Goal: Task Accomplishment & Management: Complete application form

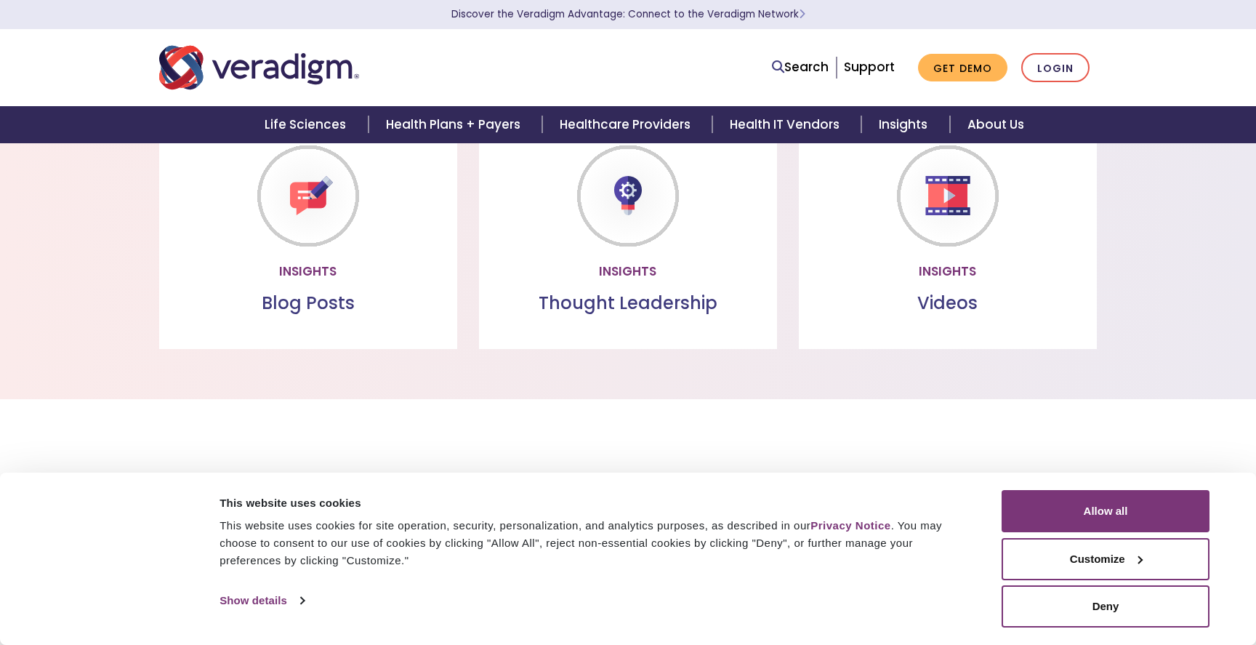
scroll to position [1266, 0]
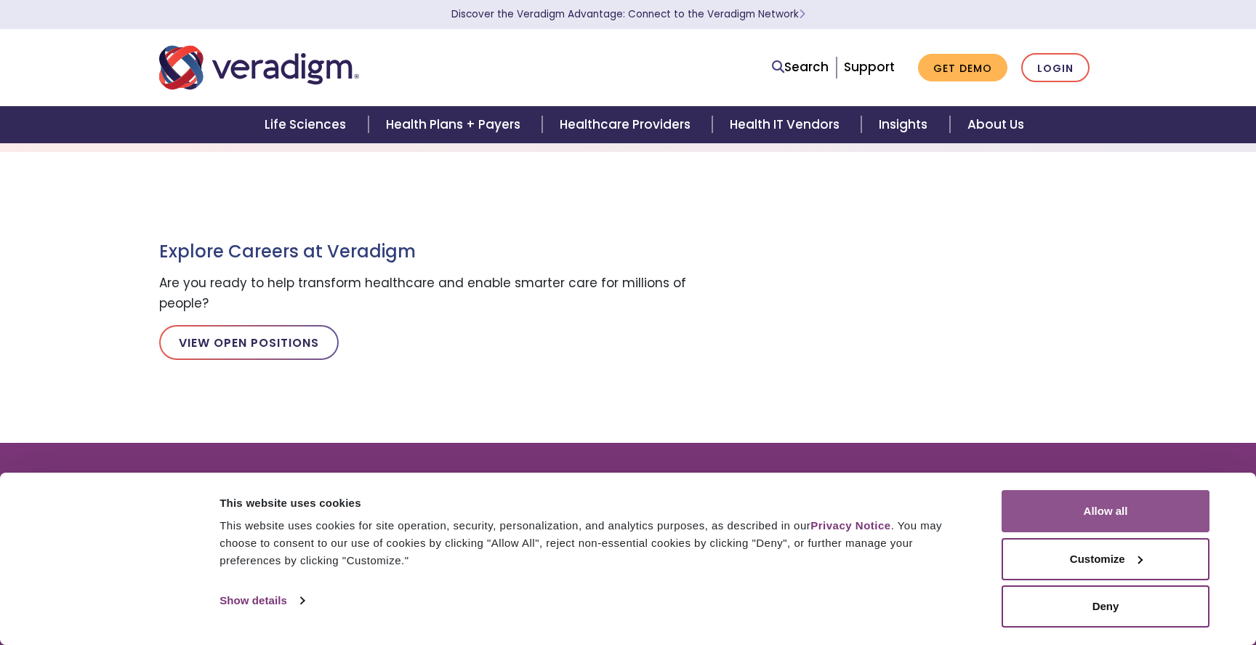
click at [1082, 501] on button "Allow all" at bounding box center [1105, 511] width 208 height 42
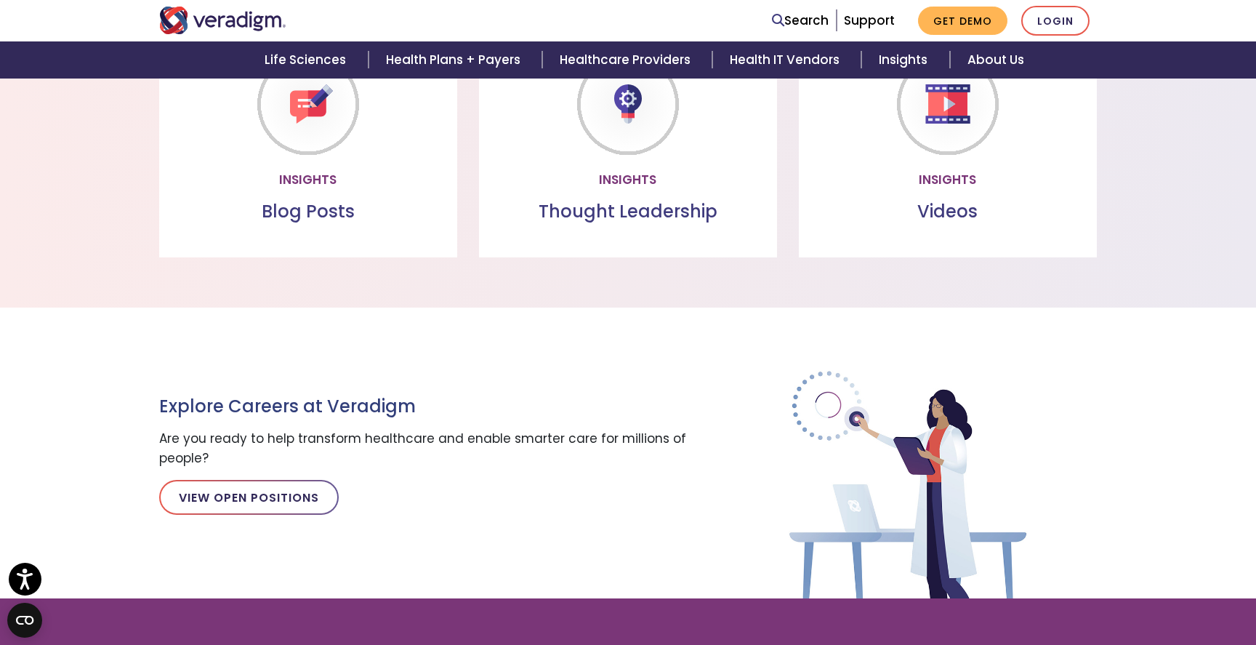
scroll to position [1623, 0]
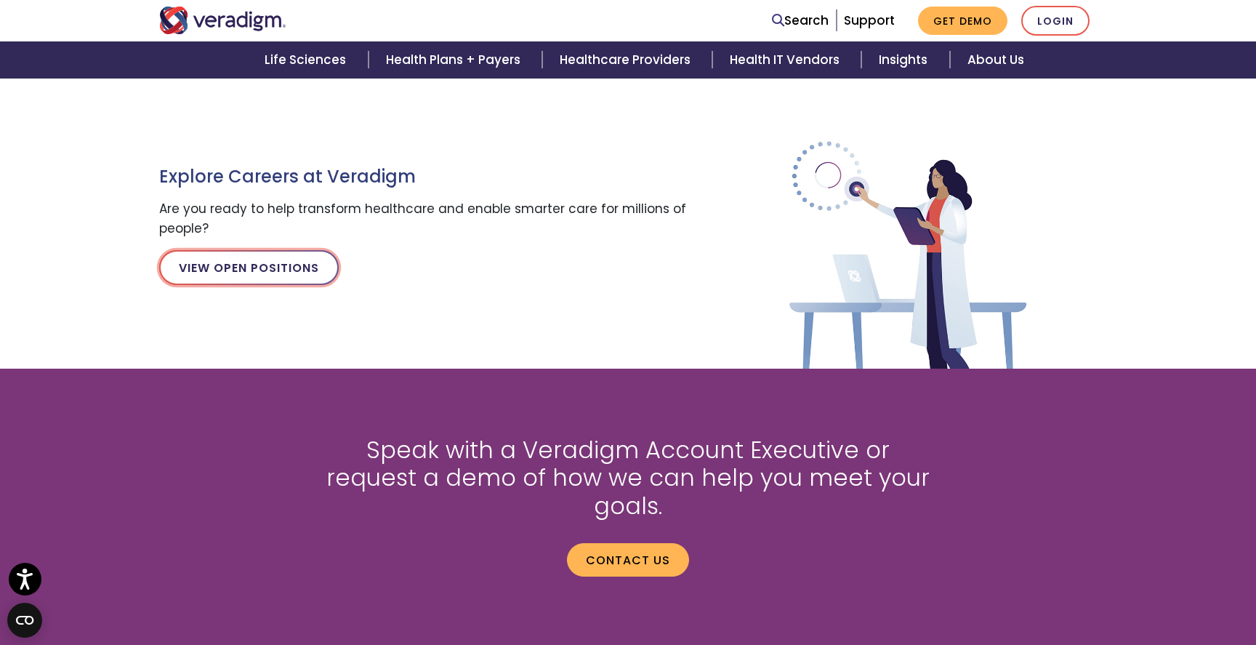
click at [271, 270] on link "View Open Positions" at bounding box center [249, 267] width 180 height 35
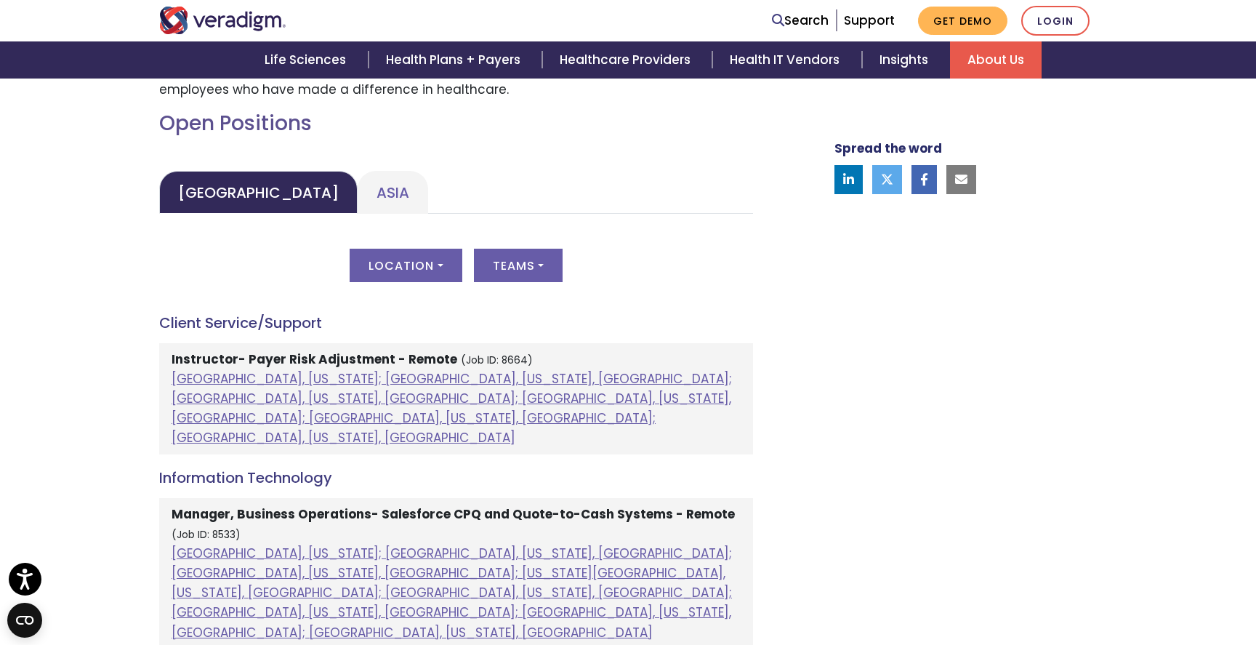
scroll to position [653, 0]
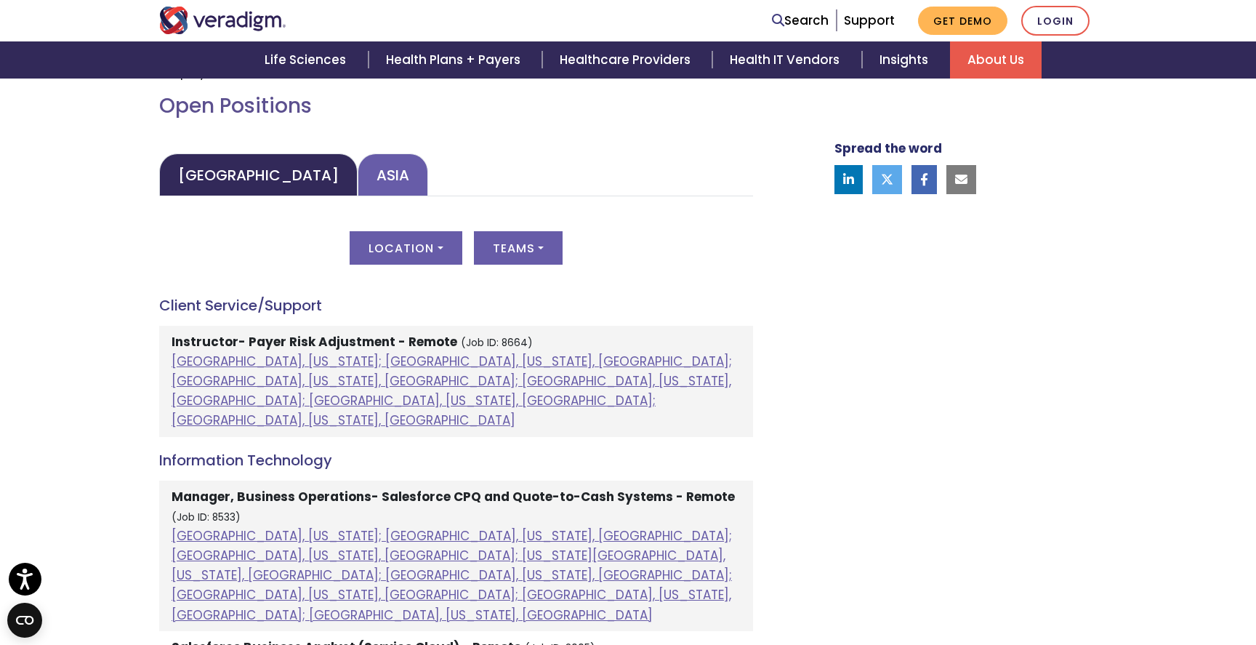
click at [358, 172] on link "Asia" at bounding box center [393, 174] width 70 height 43
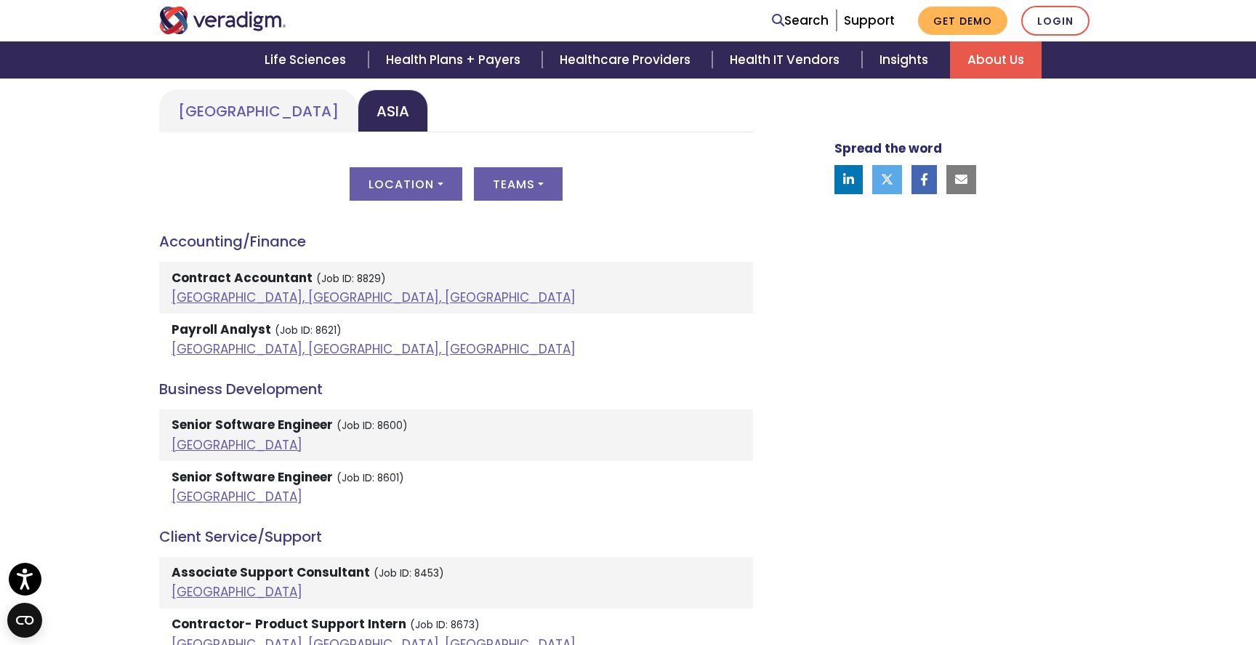
scroll to position [720, 0]
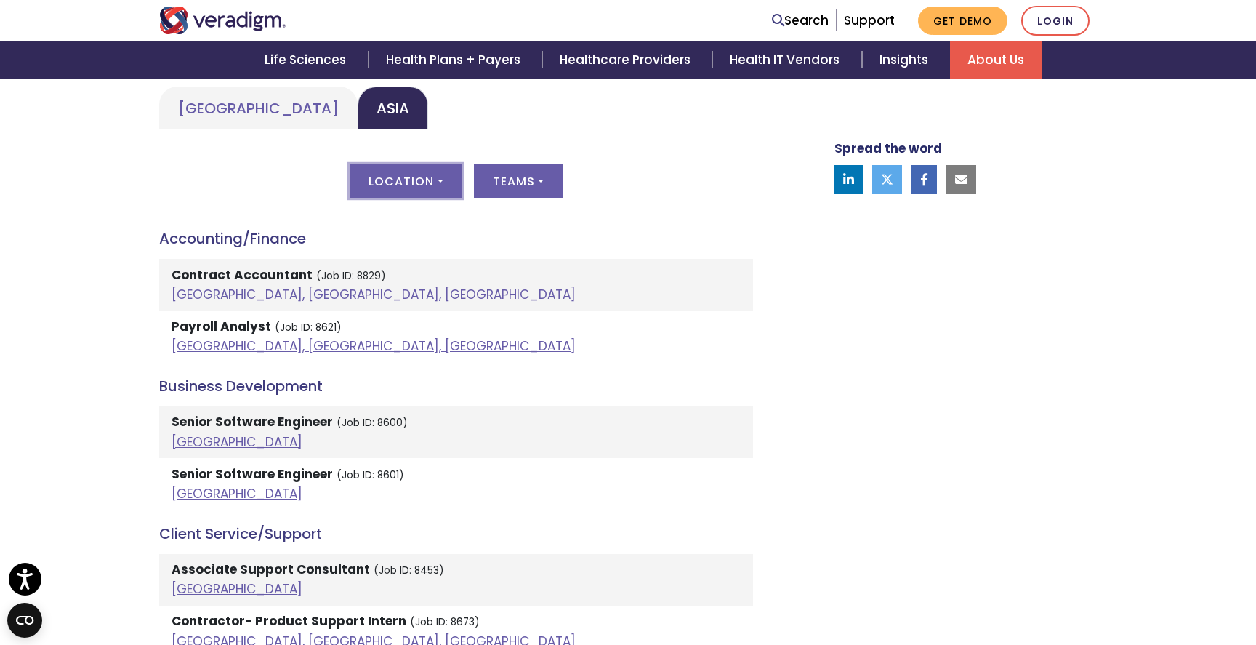
click at [423, 169] on button "Location" at bounding box center [406, 180] width 112 height 33
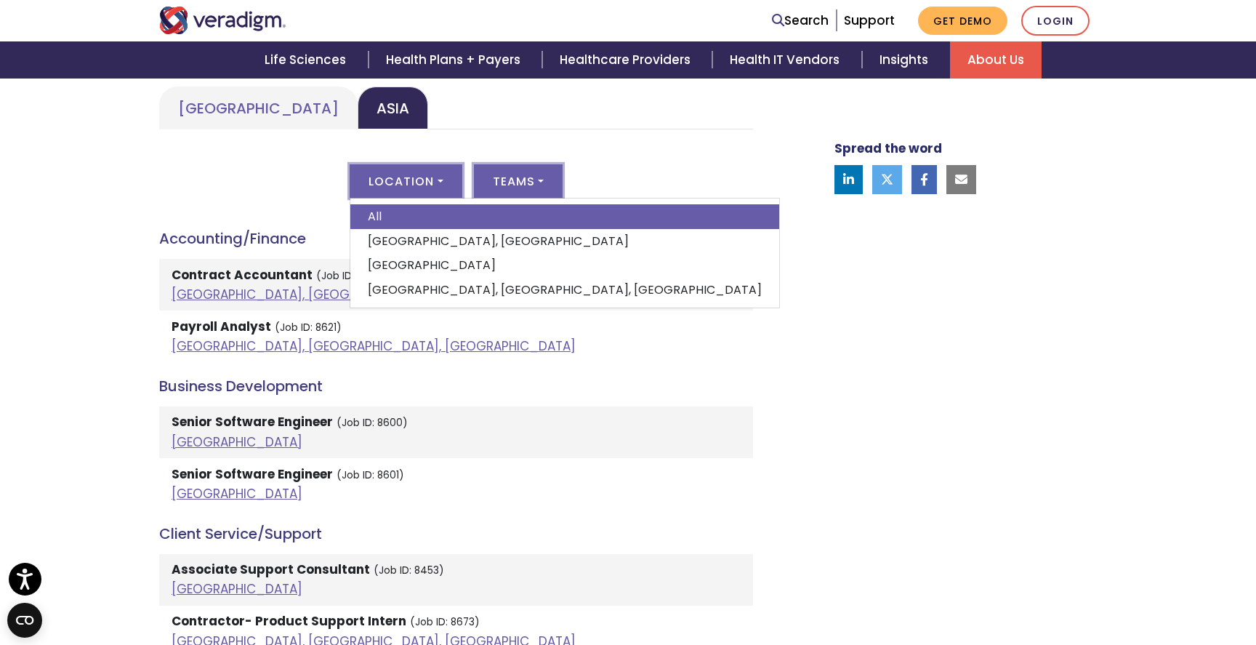
click at [523, 182] on button "Teams" at bounding box center [518, 180] width 89 height 33
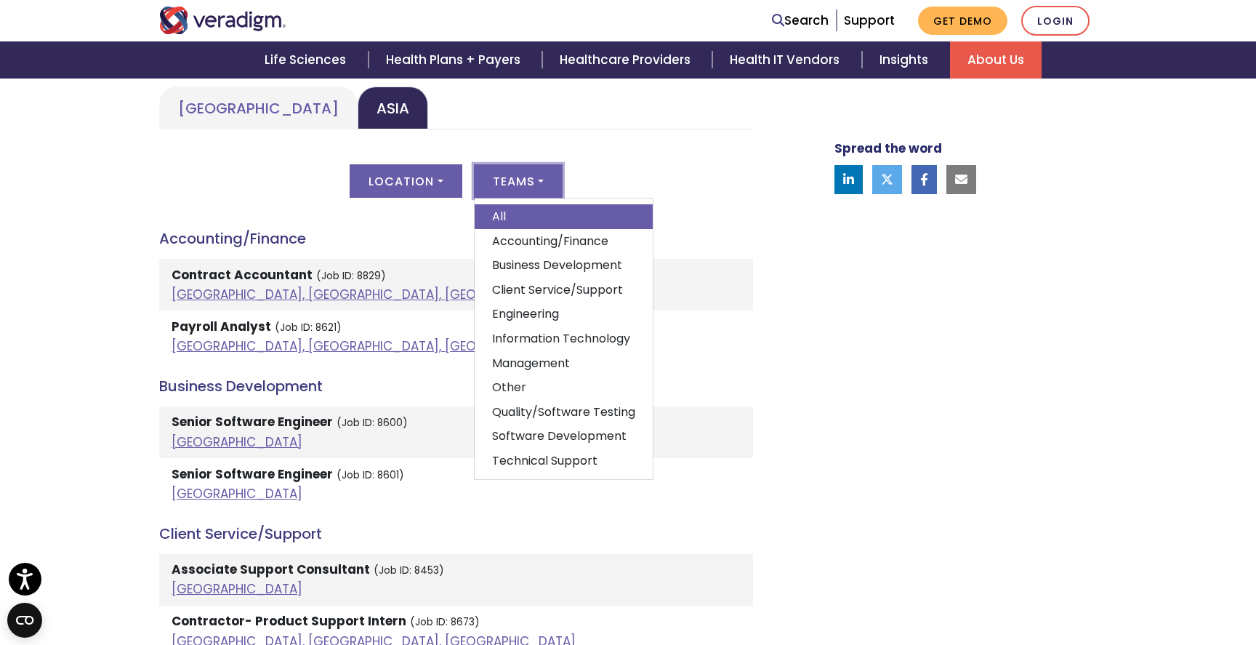
click at [426, 277] on li "Contract Accountant (Job ID: 8829) Pune, Maharashtra, India" at bounding box center [456, 285] width 594 height 52
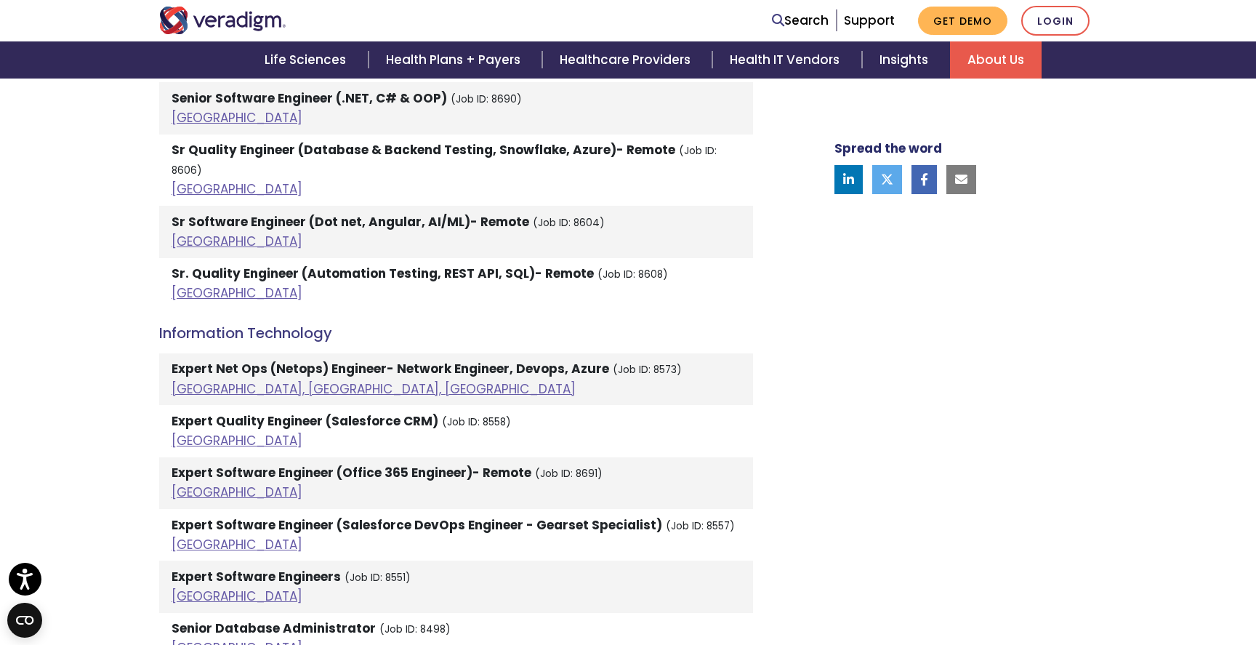
scroll to position [2017, 0]
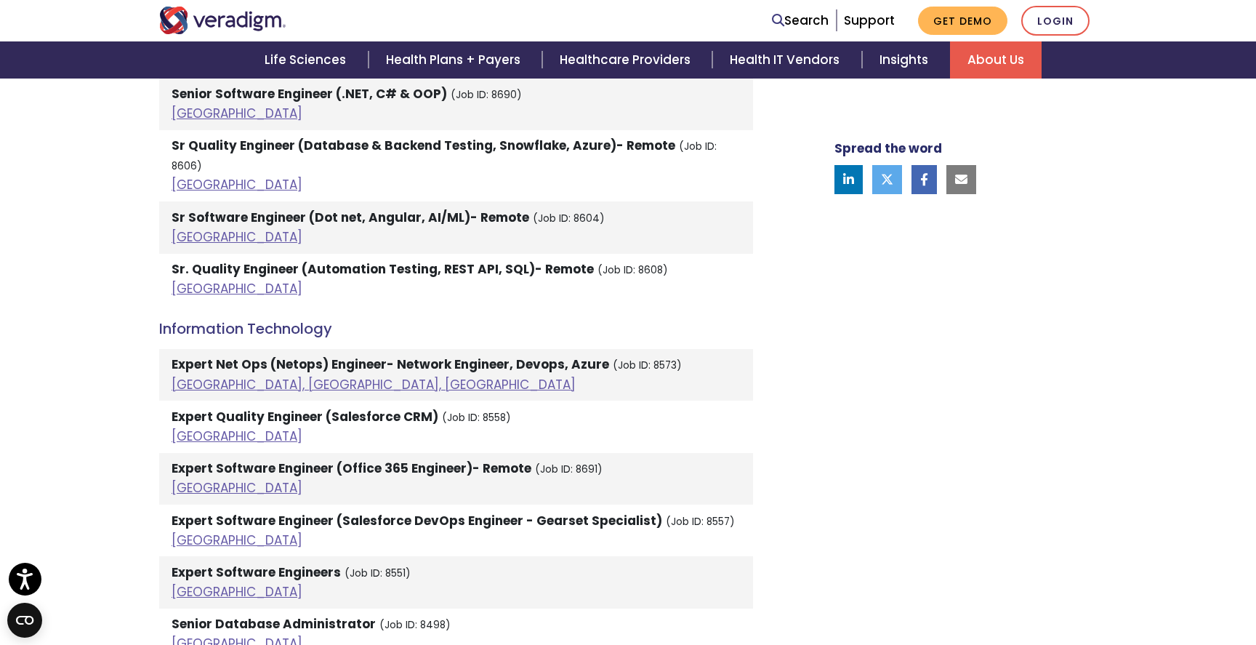
drag, startPoint x: 334, startPoint y: 362, endPoint x: 196, endPoint y: 331, distance: 141.4
click at [196, 349] on li "Expert Net Ops (Netops) Engineer- Network Engineer, Devops, Azure (Job ID: 8573…" at bounding box center [456, 375] width 594 height 52
click at [341, 355] on strong "Expert Net Ops (Netops) Engineer- Network Engineer, Devops, Azure" at bounding box center [391, 363] width 438 height 17
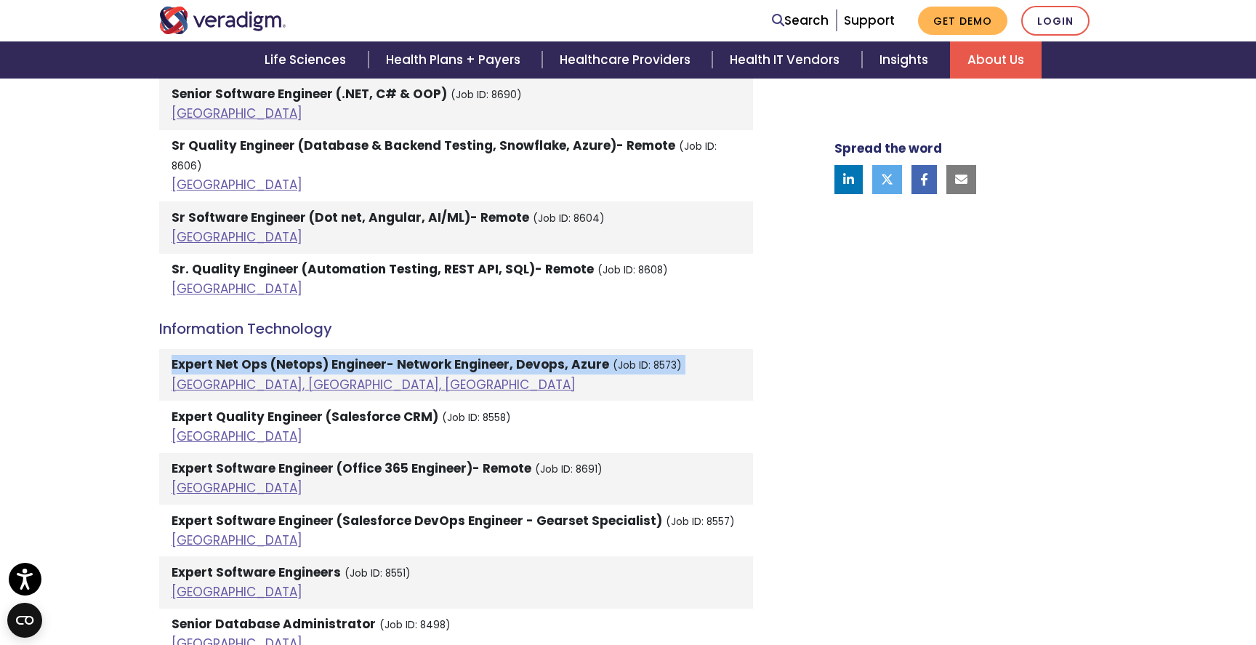
click at [371, 355] on li "Expert Net Ops (Netops) Engineer- Network Engineer, Devops, Azure (Job ID: 8573…" at bounding box center [456, 375] width 594 height 52
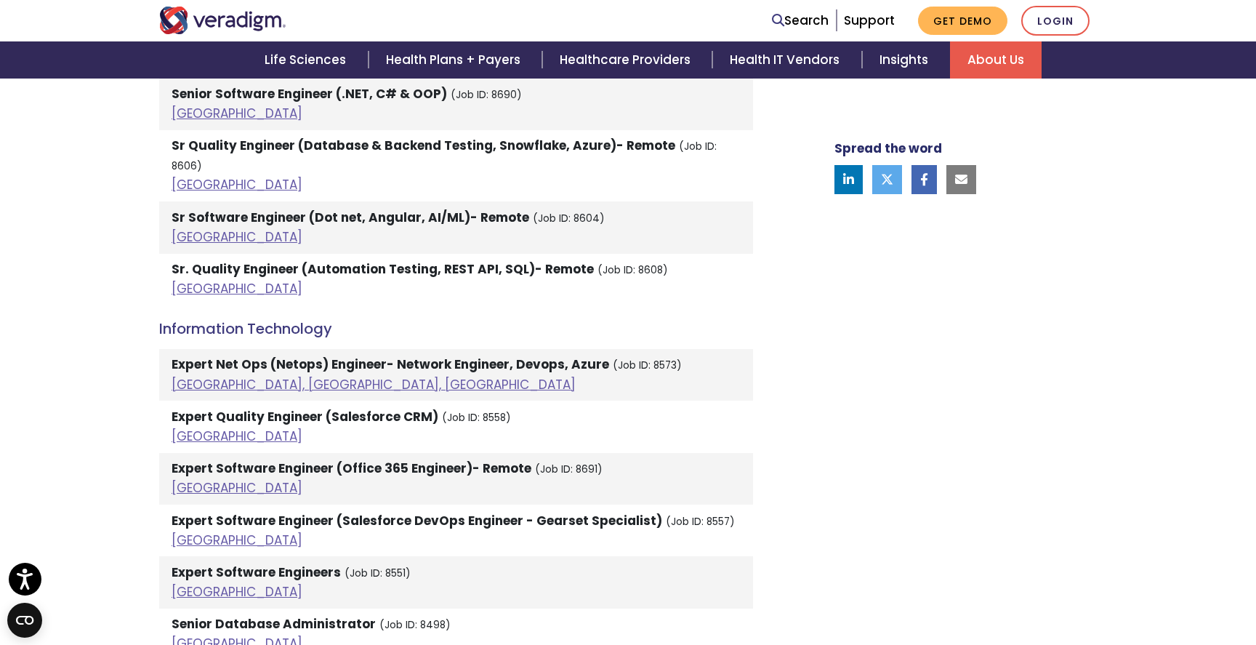
click at [371, 355] on li "Expert Net Ops (Netops) Engineer- Network Engineer, Devops, Azure (Job ID: 8573…" at bounding box center [456, 375] width 594 height 52
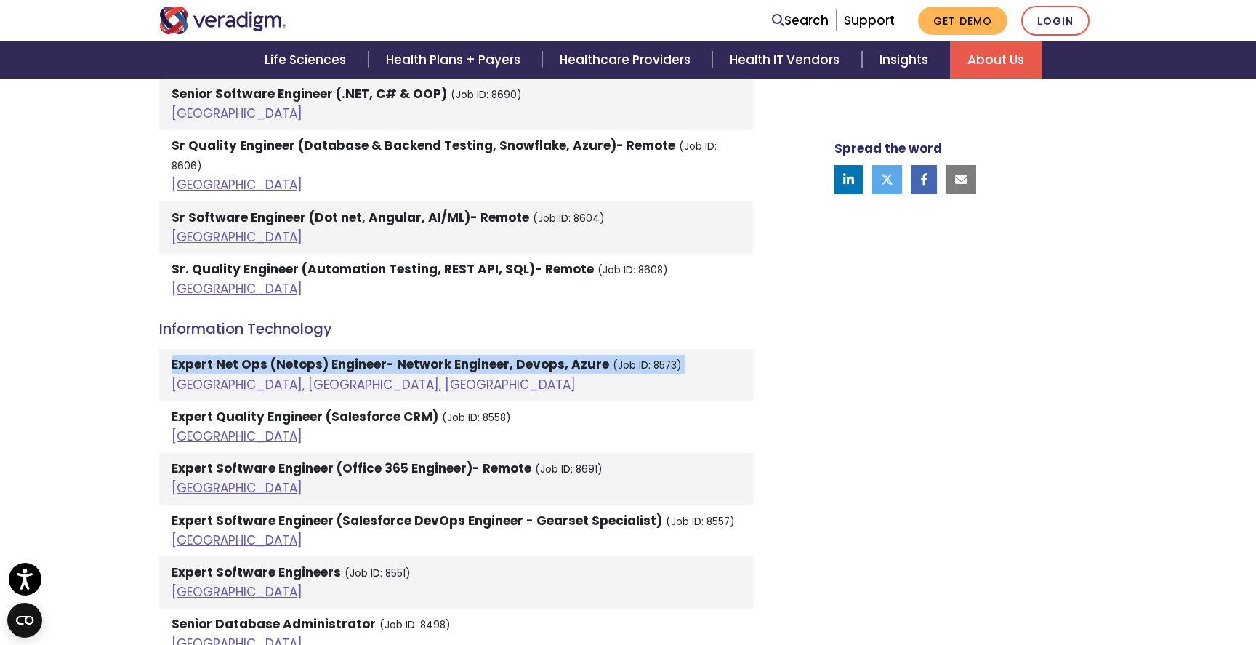
click at [368, 370] on li "Expert Net Ops (Netops) Engineer- Network Engineer, Devops, Azure (Job ID: 8573…" at bounding box center [456, 375] width 594 height 52
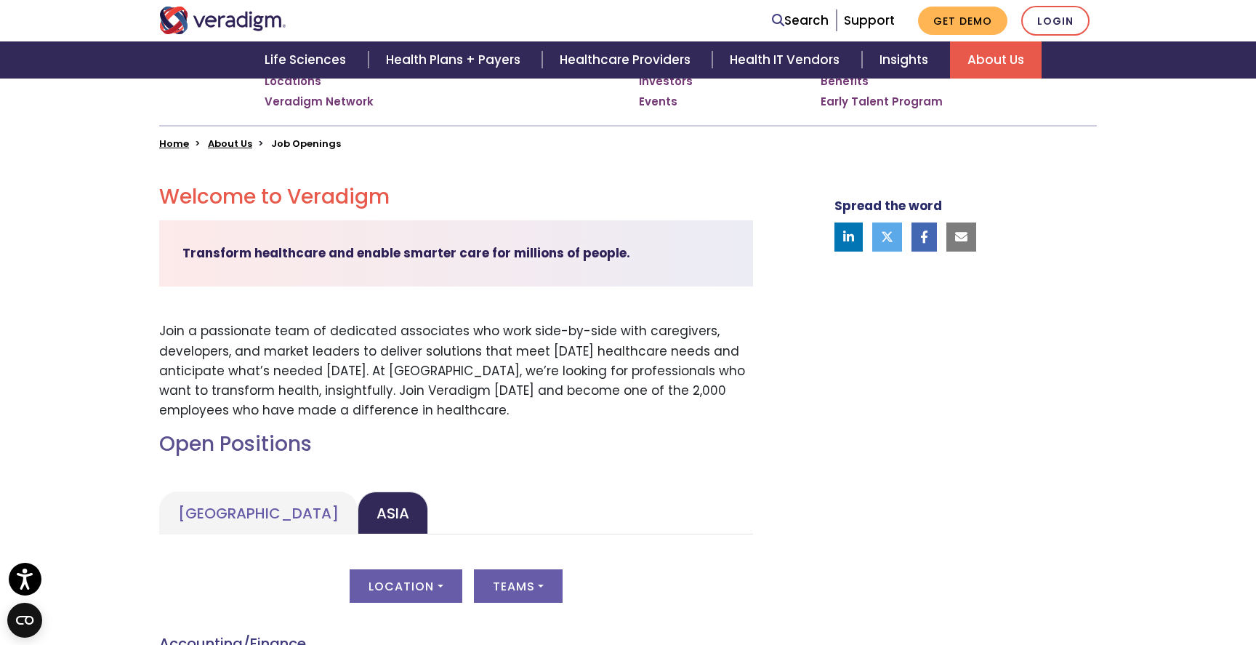
scroll to position [0, 0]
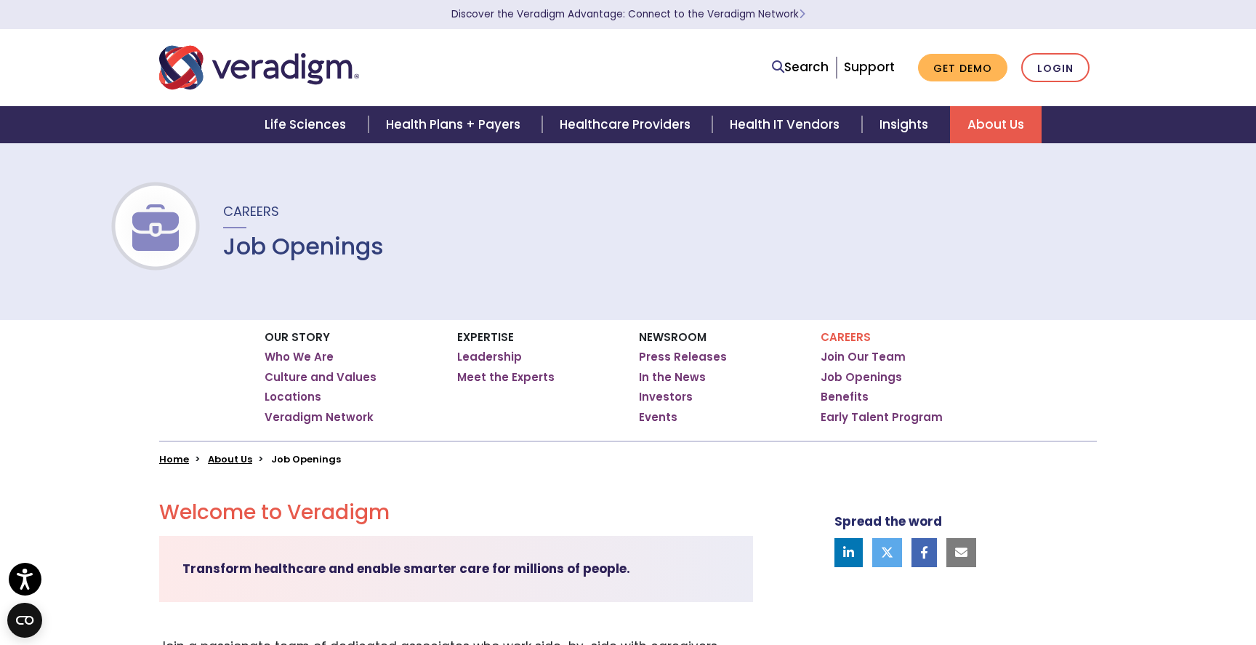
click at [275, 267] on div "Careers Job Openings" at bounding box center [628, 230] width 1256 height 177
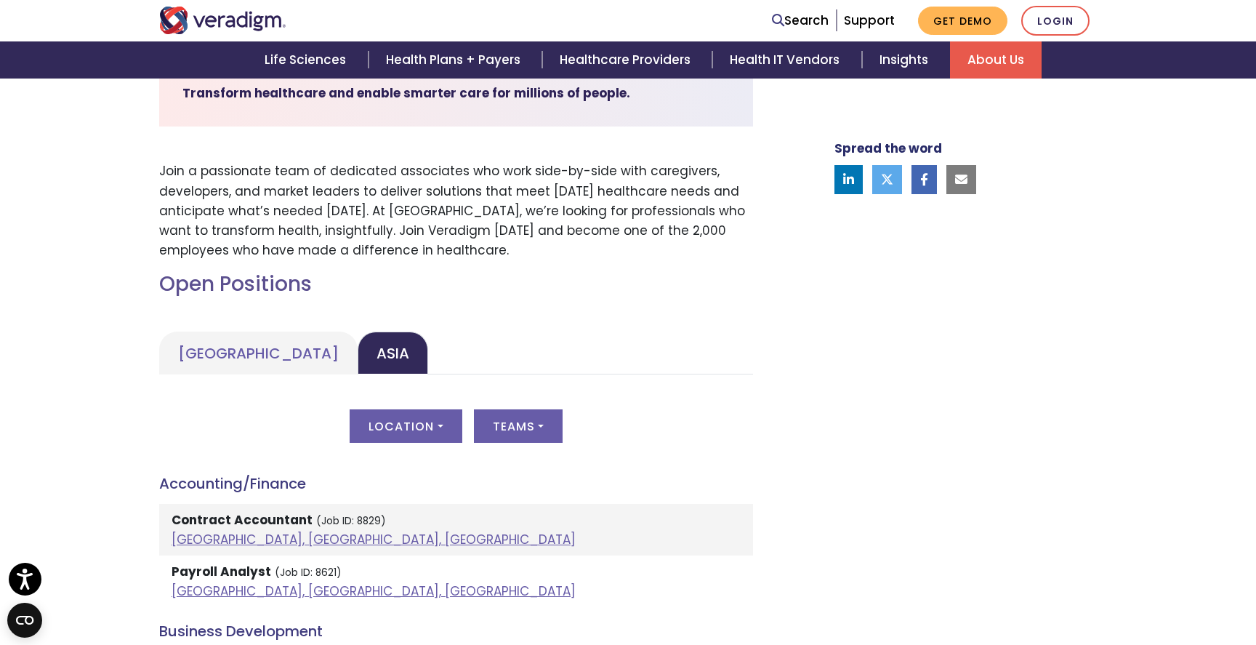
scroll to position [612, 0]
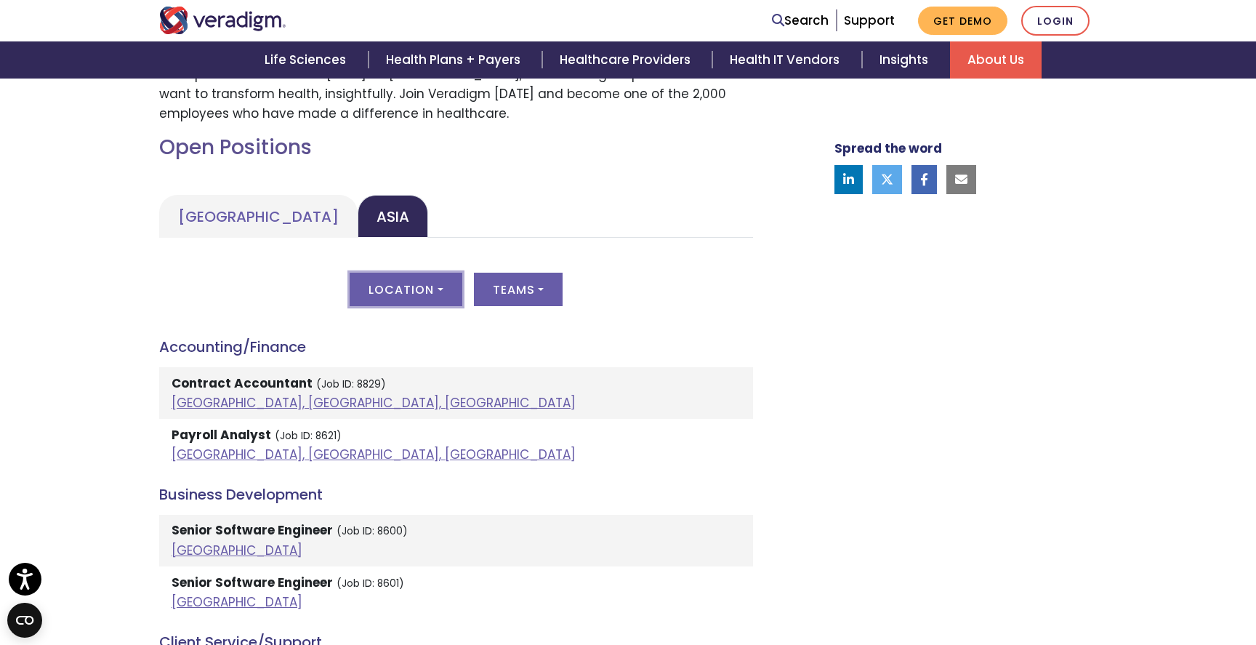
click at [436, 275] on button "Location" at bounding box center [406, 289] width 112 height 33
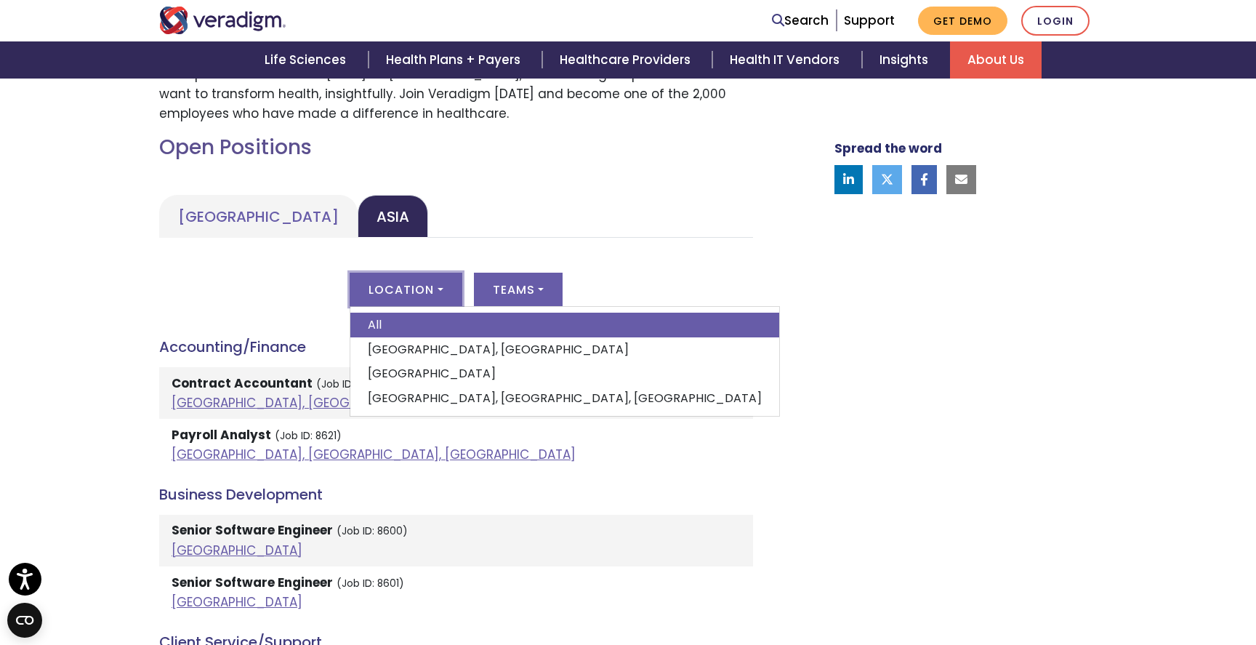
click at [436, 276] on button "Location" at bounding box center [406, 289] width 112 height 33
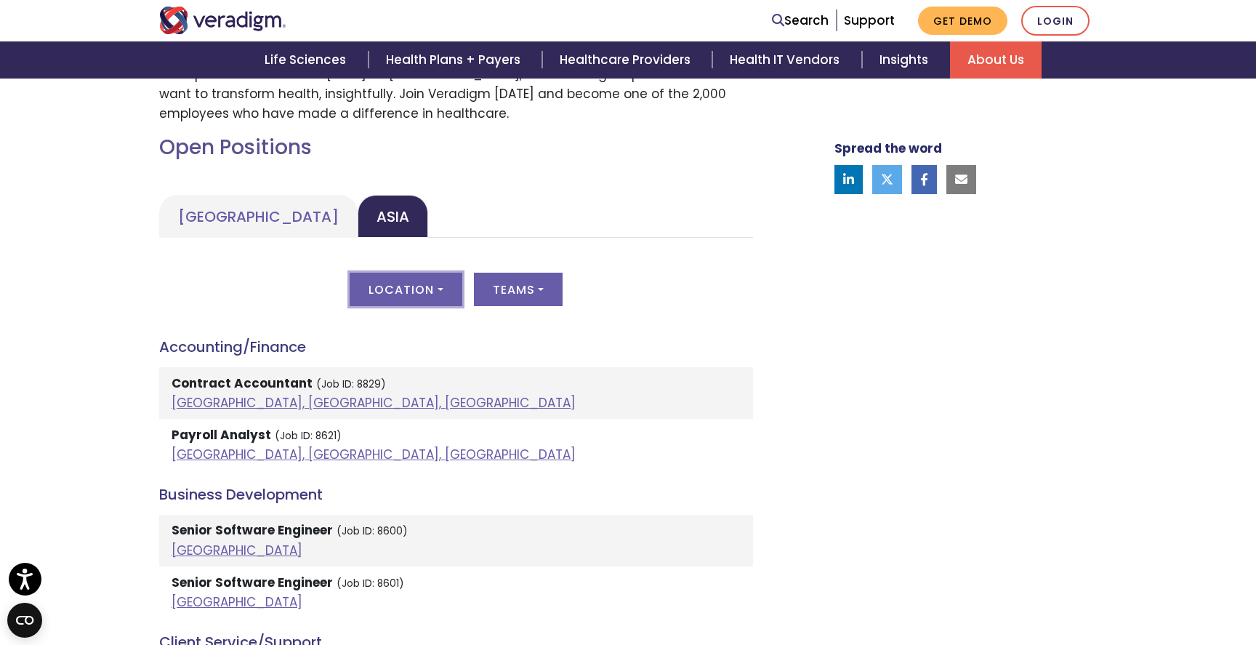
click at [436, 276] on button "Location" at bounding box center [406, 289] width 112 height 33
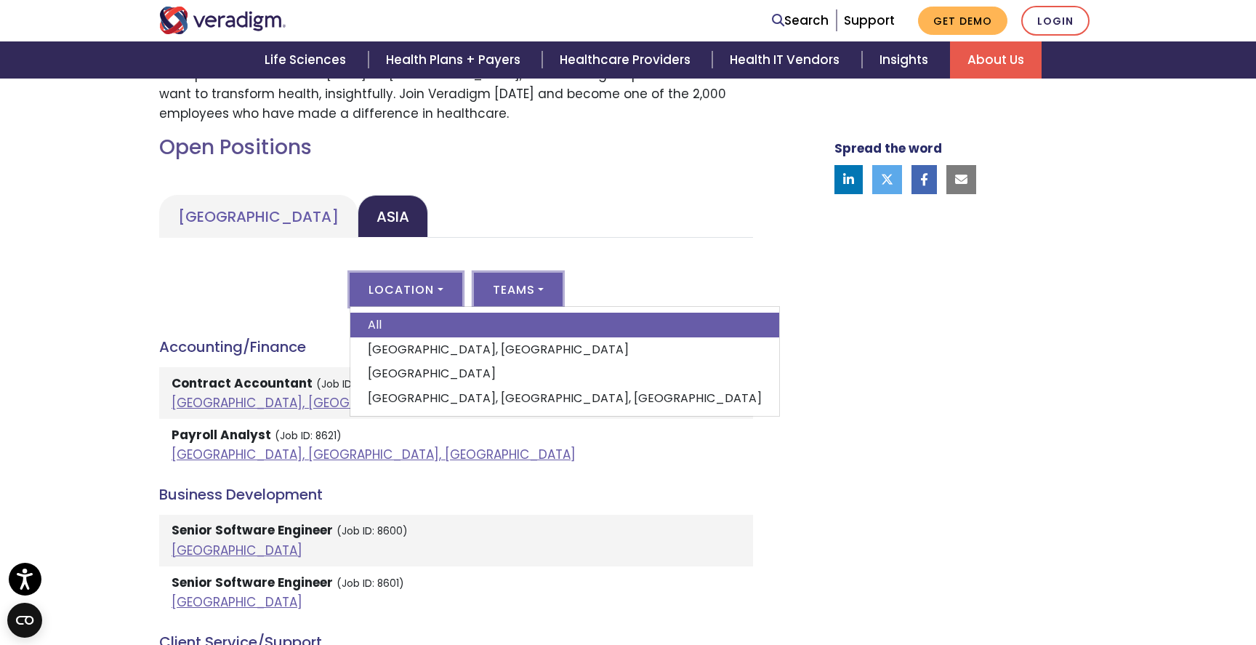
click at [520, 283] on button "Teams" at bounding box center [518, 289] width 89 height 33
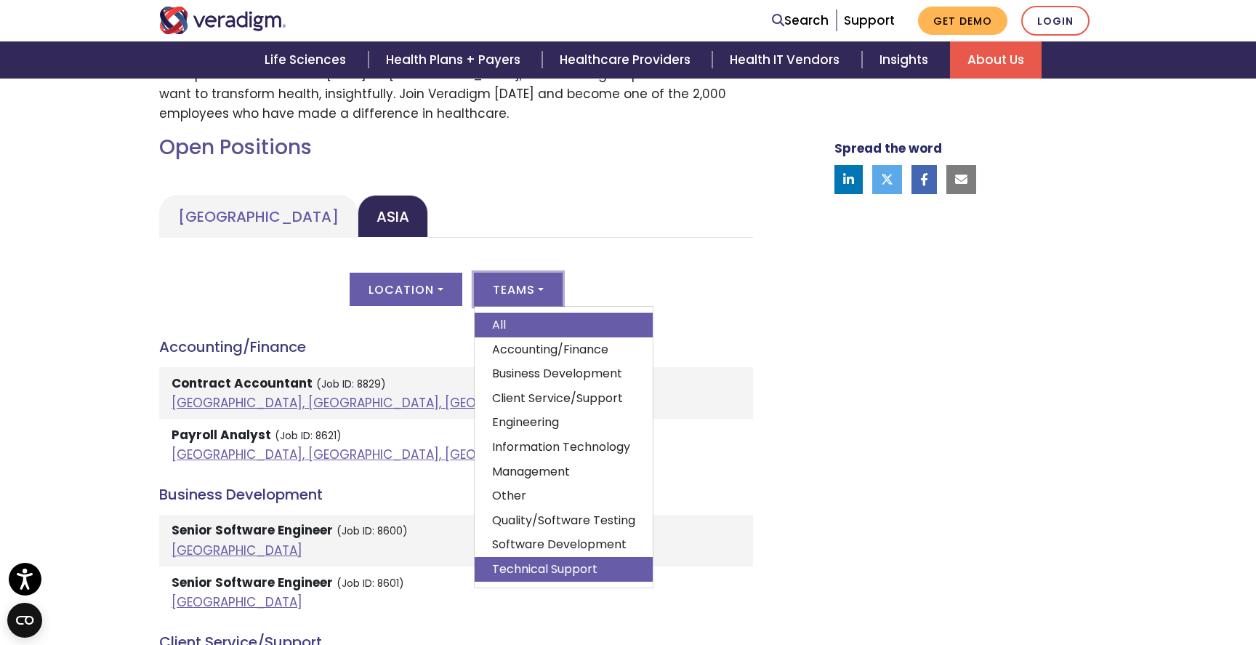
click at [547, 567] on link "Technical Support" at bounding box center [564, 569] width 178 height 25
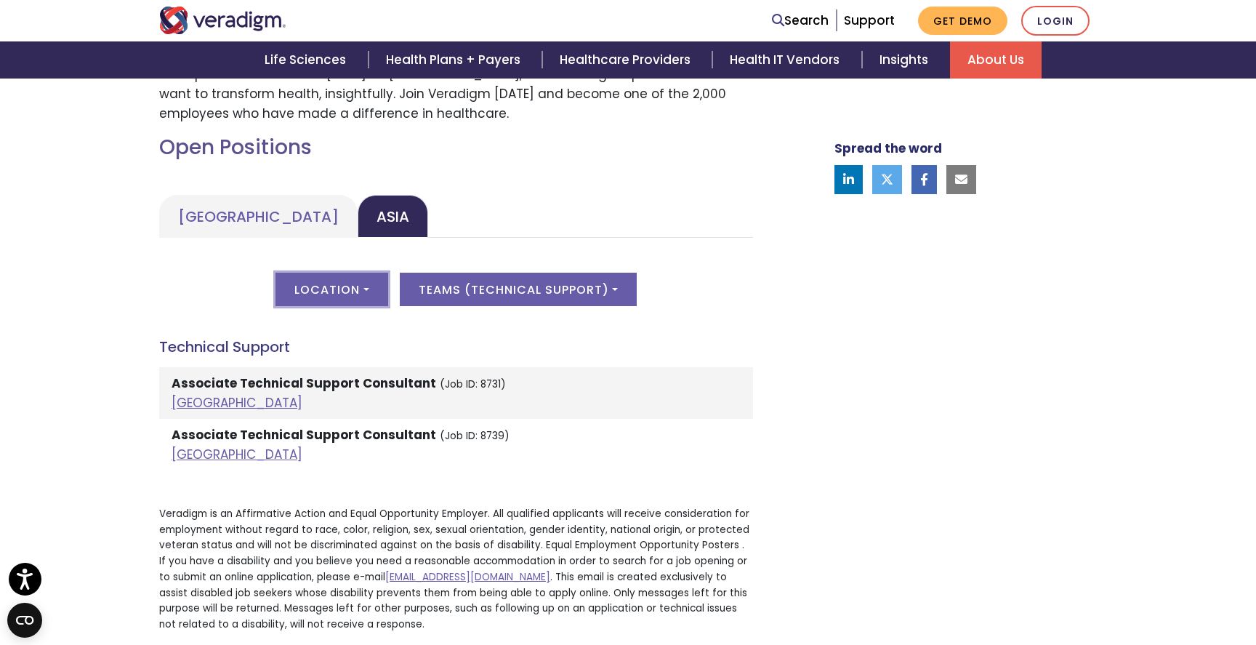
click at [338, 291] on button "Location" at bounding box center [331, 289] width 112 height 33
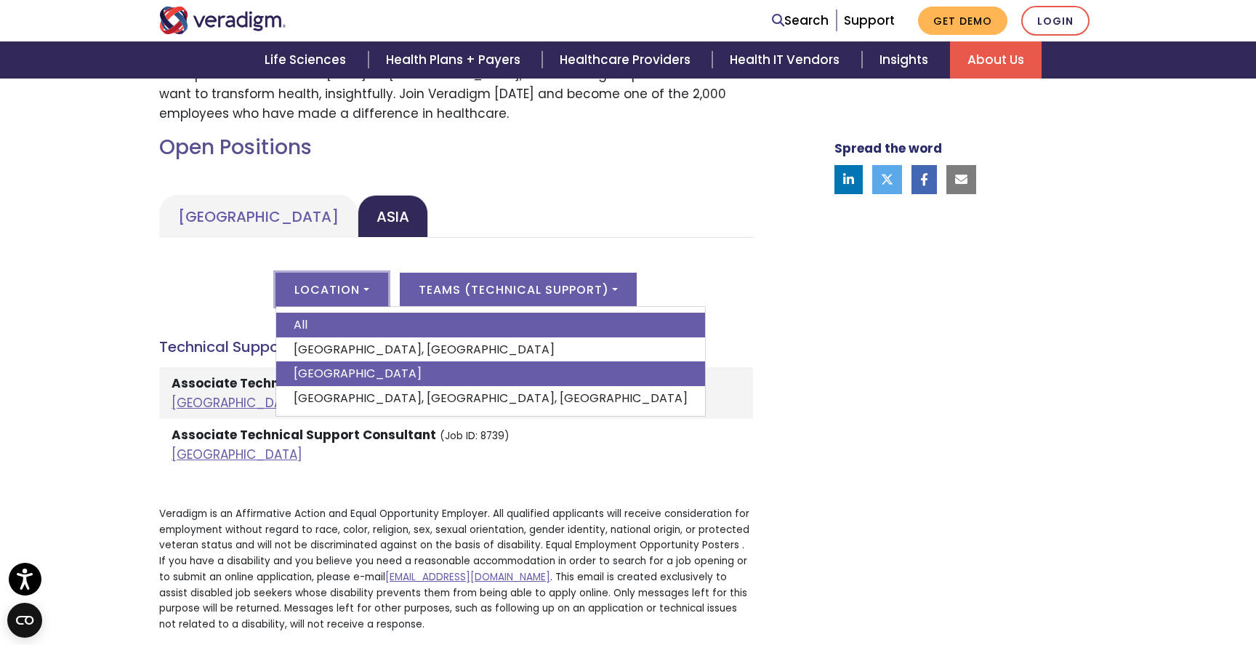
click at [332, 380] on link "India" at bounding box center [490, 373] width 429 height 25
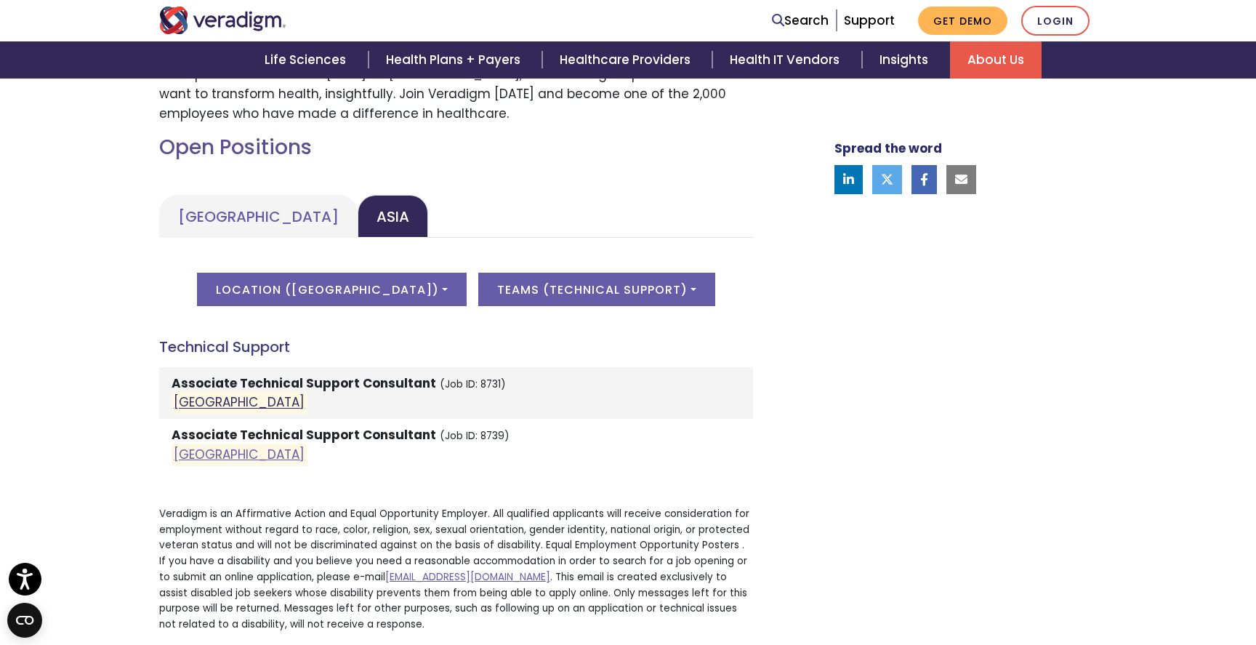
click at [190, 406] on link "India" at bounding box center [239, 402] width 131 height 17
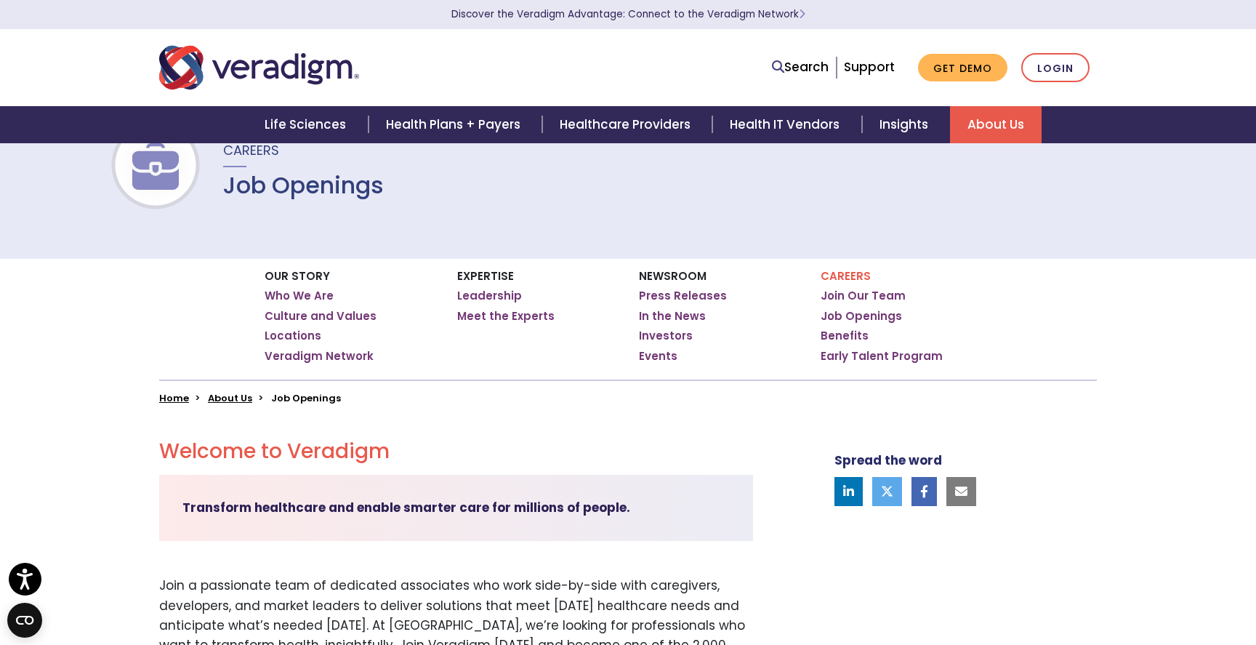
scroll to position [0, 0]
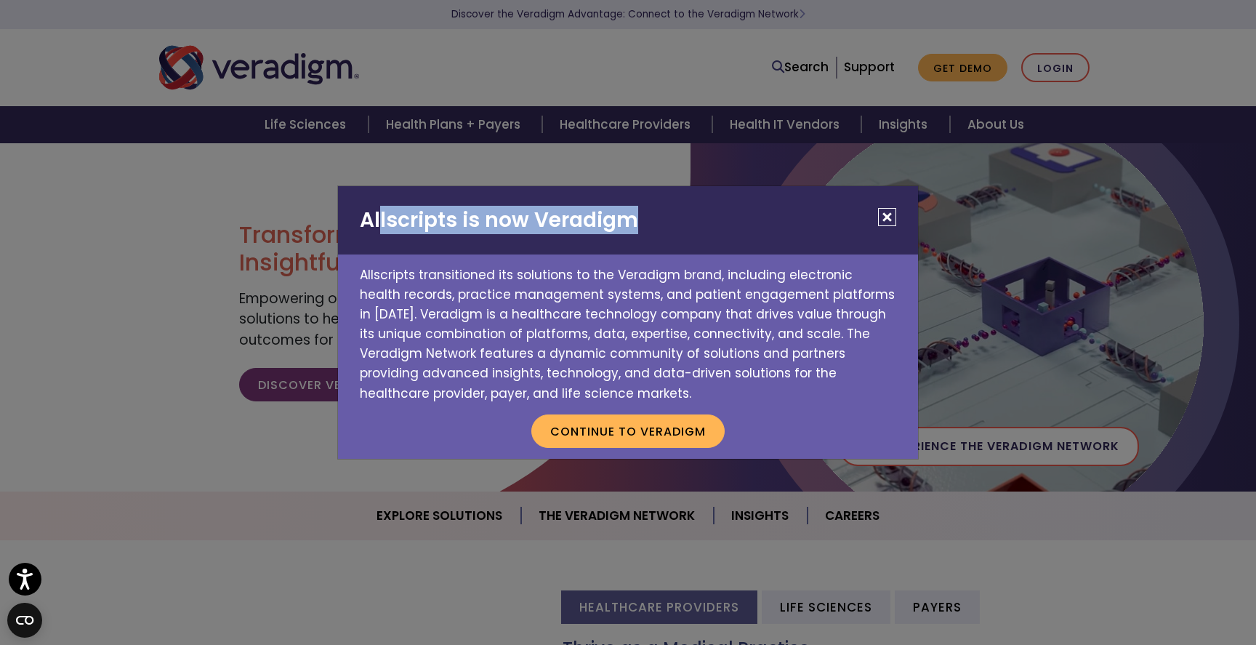
drag, startPoint x: 378, startPoint y: 222, endPoint x: 640, endPoint y: 223, distance: 262.4
click at [640, 223] on h2 "Allscripts is now Veradigm" at bounding box center [628, 220] width 580 height 68
click at [506, 371] on p "Allscripts transitioned its solutions to the Veradigm brand, including electron…" at bounding box center [628, 328] width 580 height 149
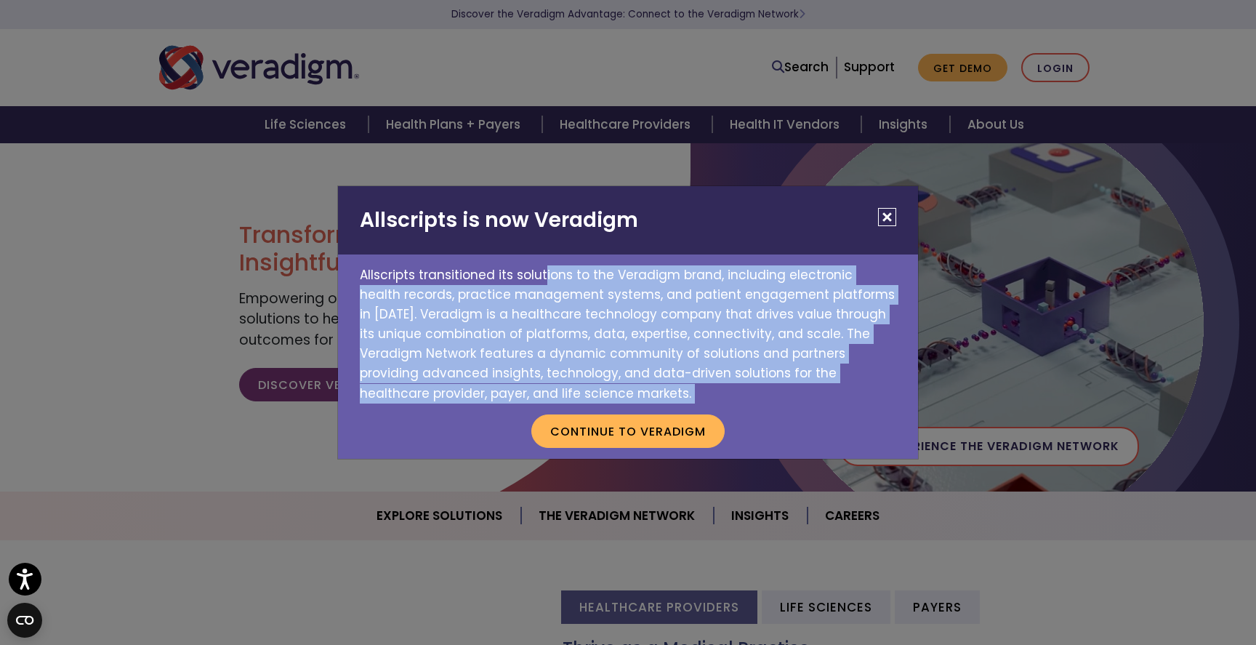
click at [612, 360] on p "Allscripts transitioned its solutions to the Veradigm brand, including electron…" at bounding box center [628, 328] width 580 height 149
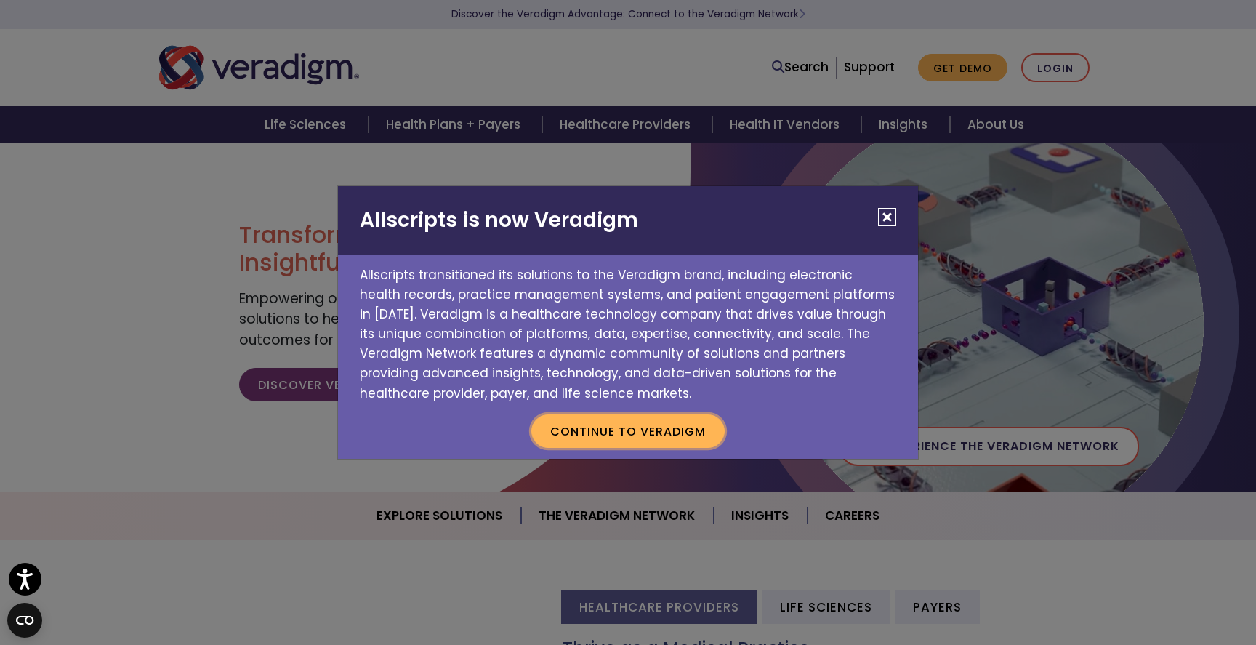
click at [608, 421] on button "Continue to Veradigm" at bounding box center [627, 430] width 193 height 33
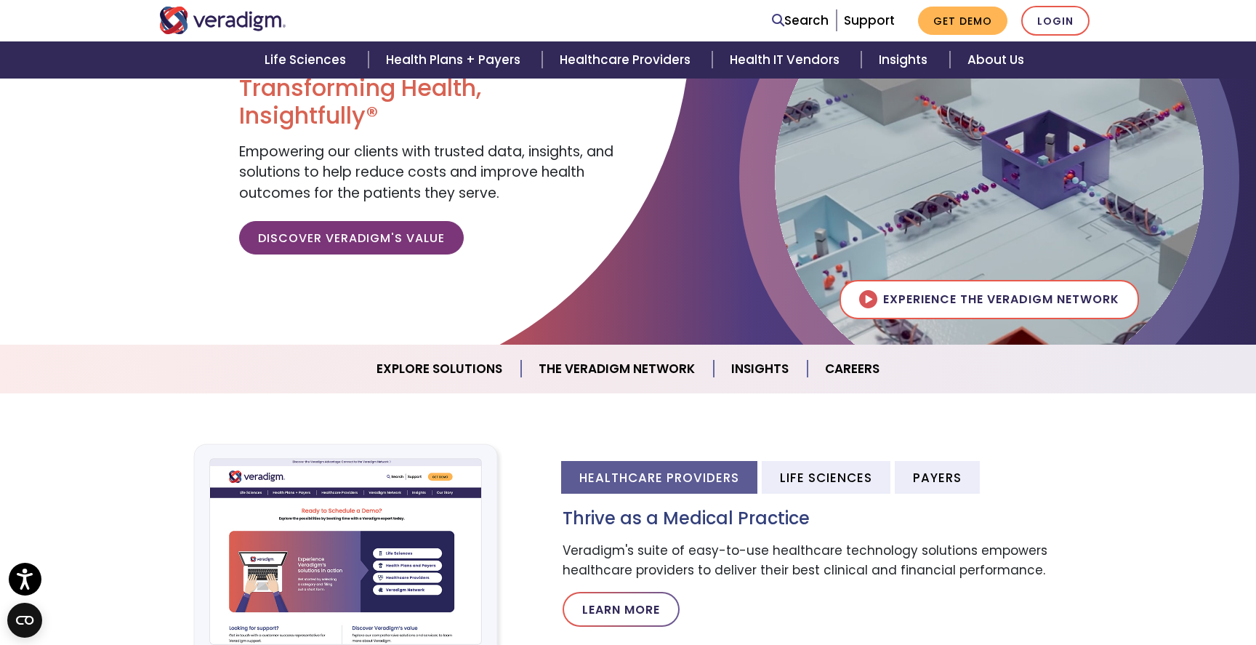
scroll to position [332, 0]
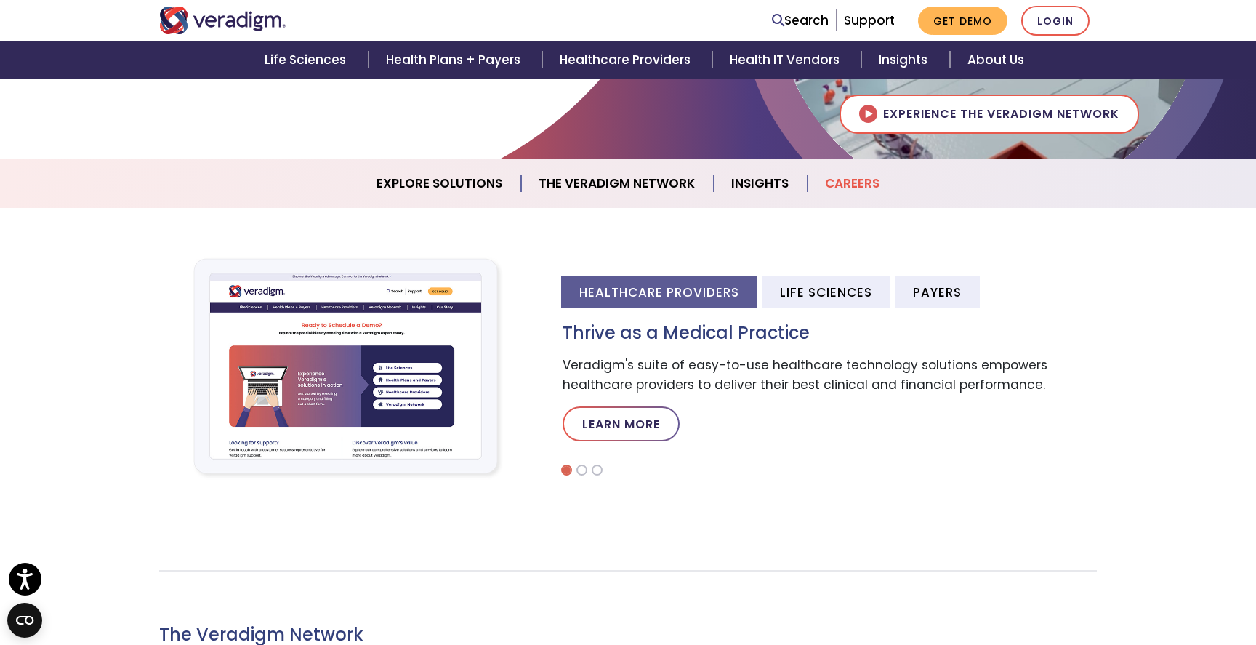
click at [854, 183] on link "Careers" at bounding box center [851, 183] width 89 height 37
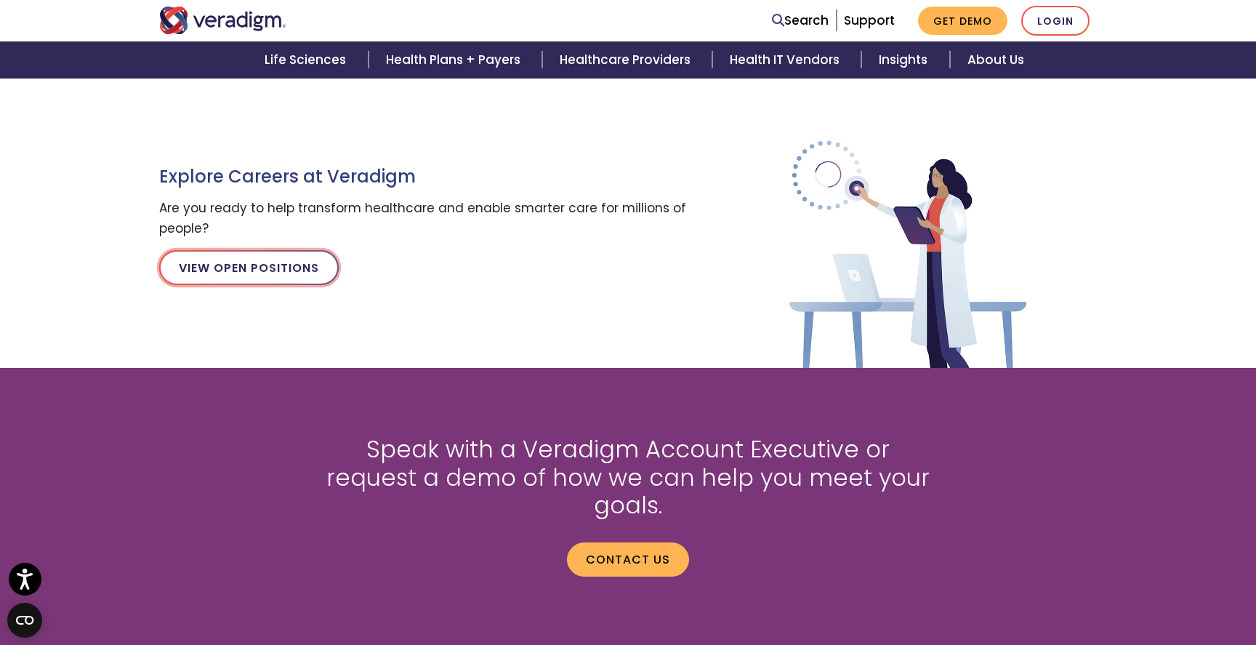
click at [283, 271] on link "View Open Positions" at bounding box center [249, 267] width 180 height 35
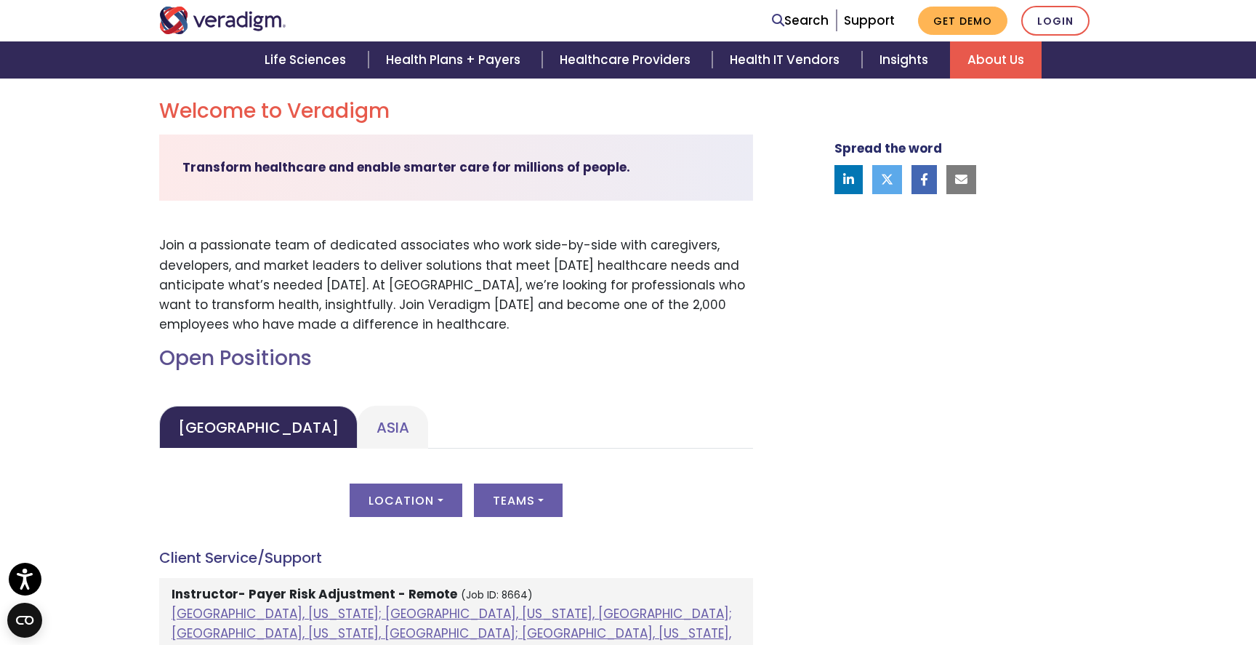
scroll to position [397, 0]
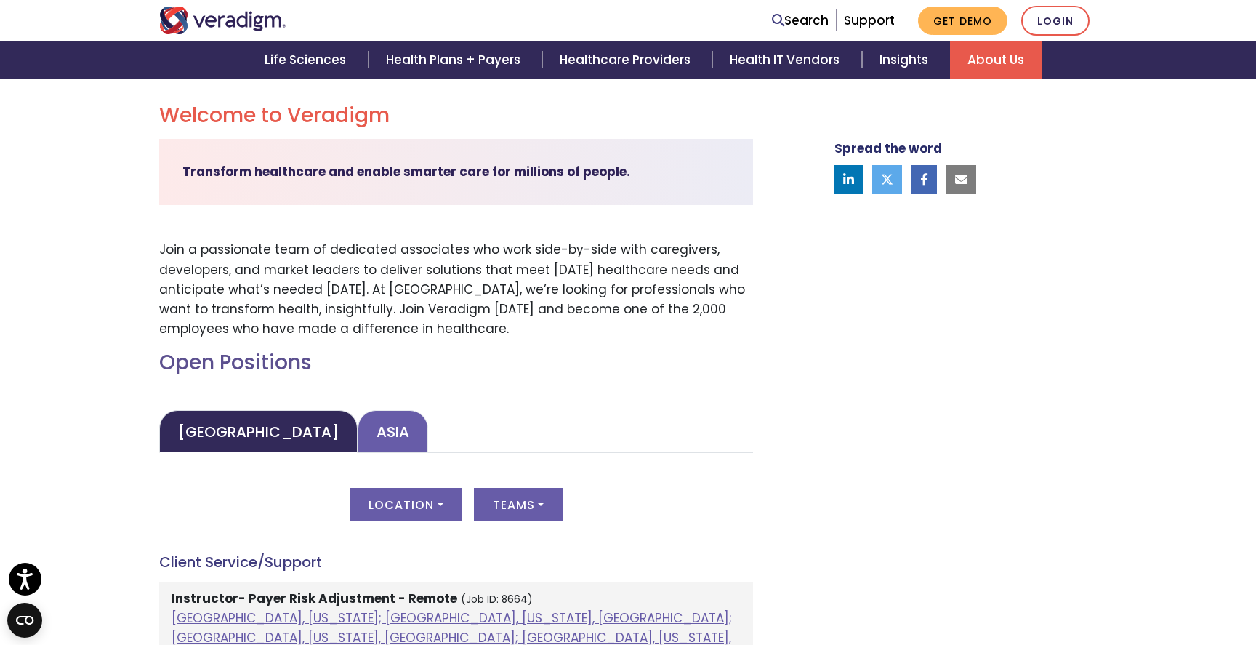
click at [358, 431] on link "Asia" at bounding box center [393, 431] width 70 height 43
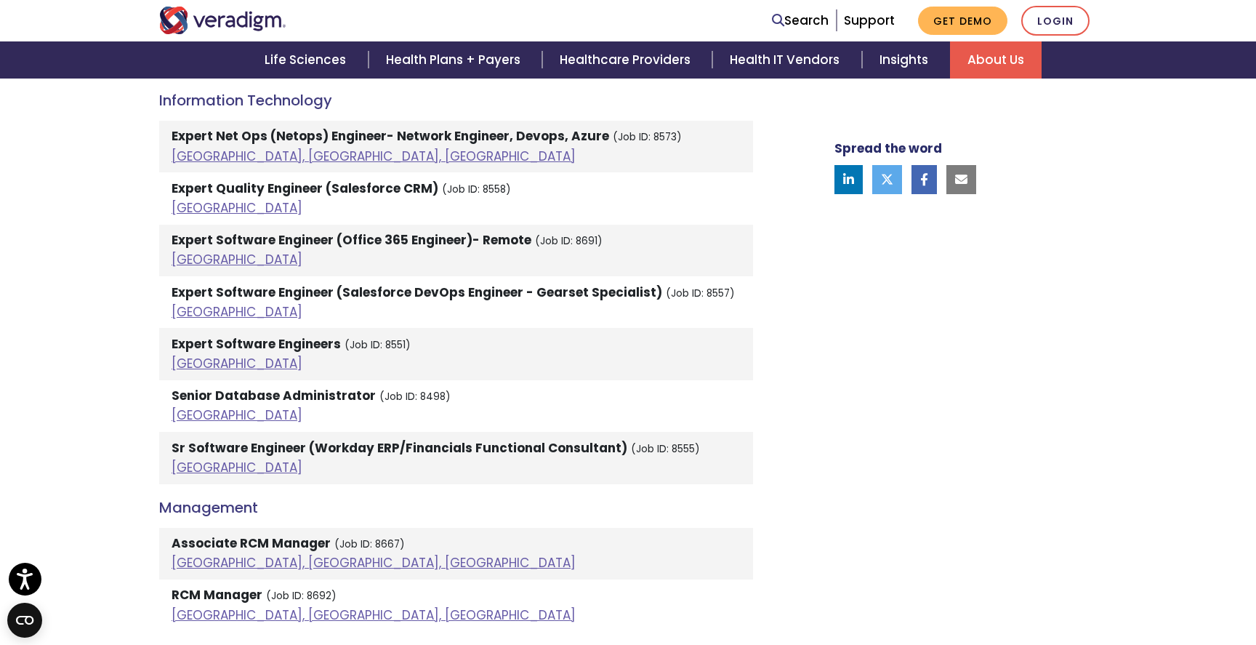
scroll to position [2264, 0]
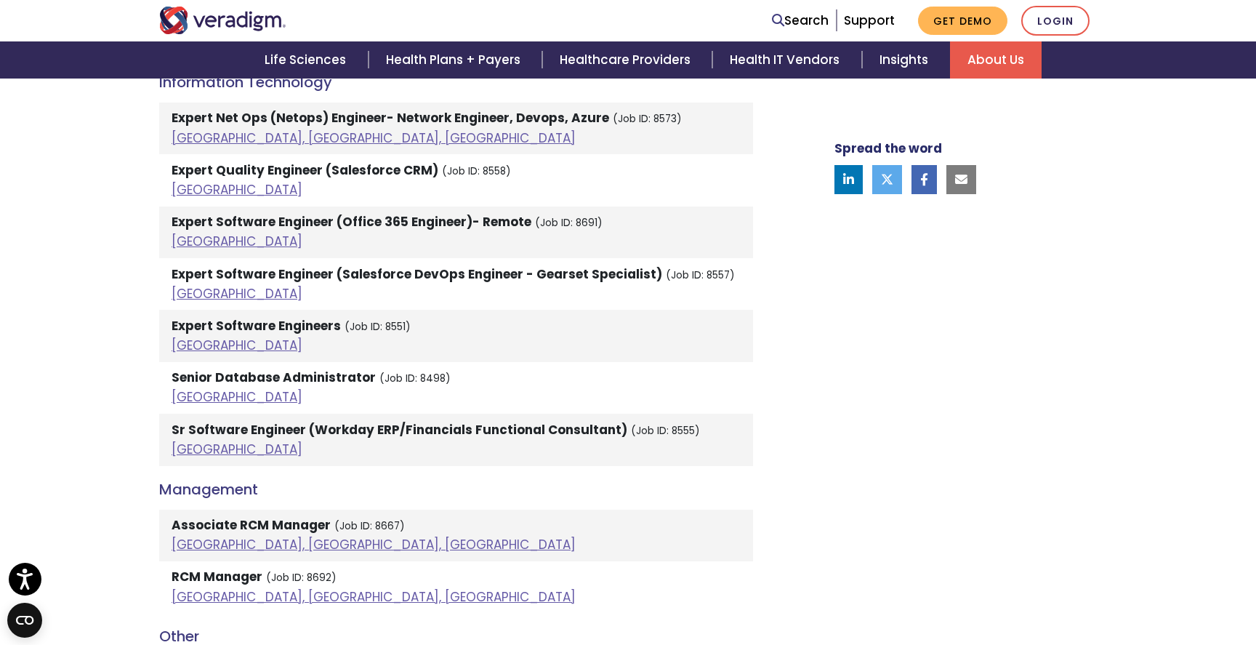
click at [406, 422] on li "Sr Software Engineer (Workday ERP/Financials Functional Consultant) (Job ID: 85…" at bounding box center [456, 440] width 594 height 52
click at [396, 421] on strong "Sr Software Engineer (Workday ERP/Financials Functional Consultant)" at bounding box center [400, 429] width 456 height 17
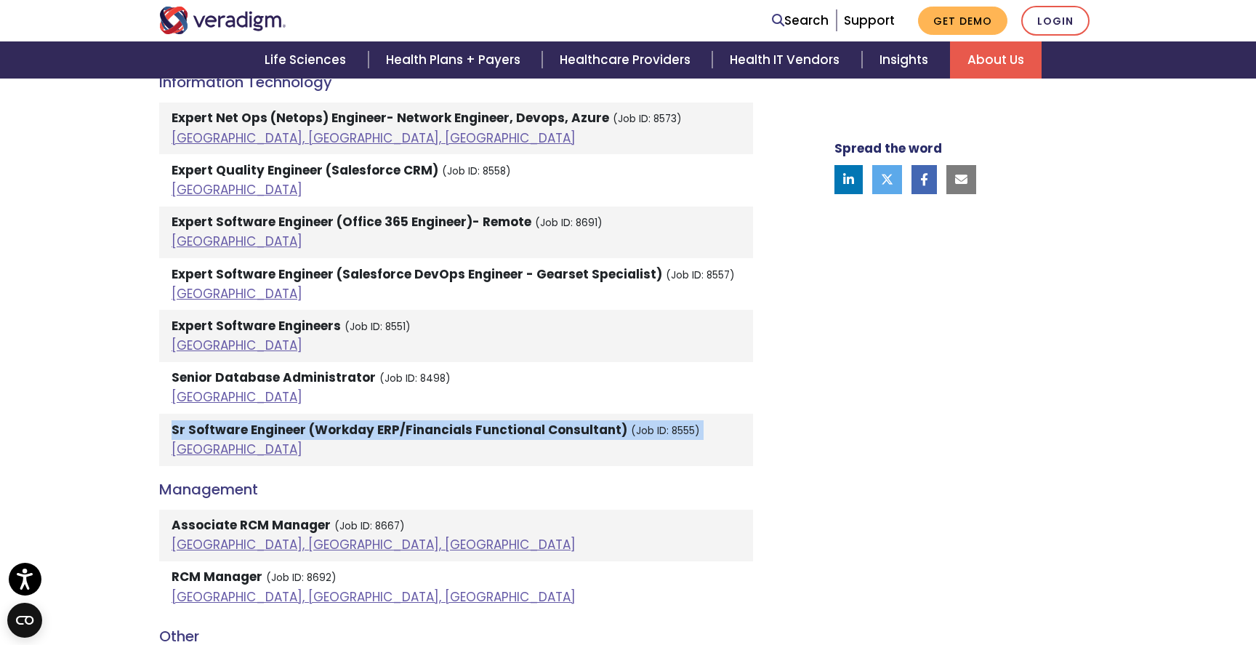
click at [435, 445] on li "Sr Software Engineer (Workday ERP/Financials Functional Consultant) (Job ID: 85…" at bounding box center [456, 440] width 594 height 52
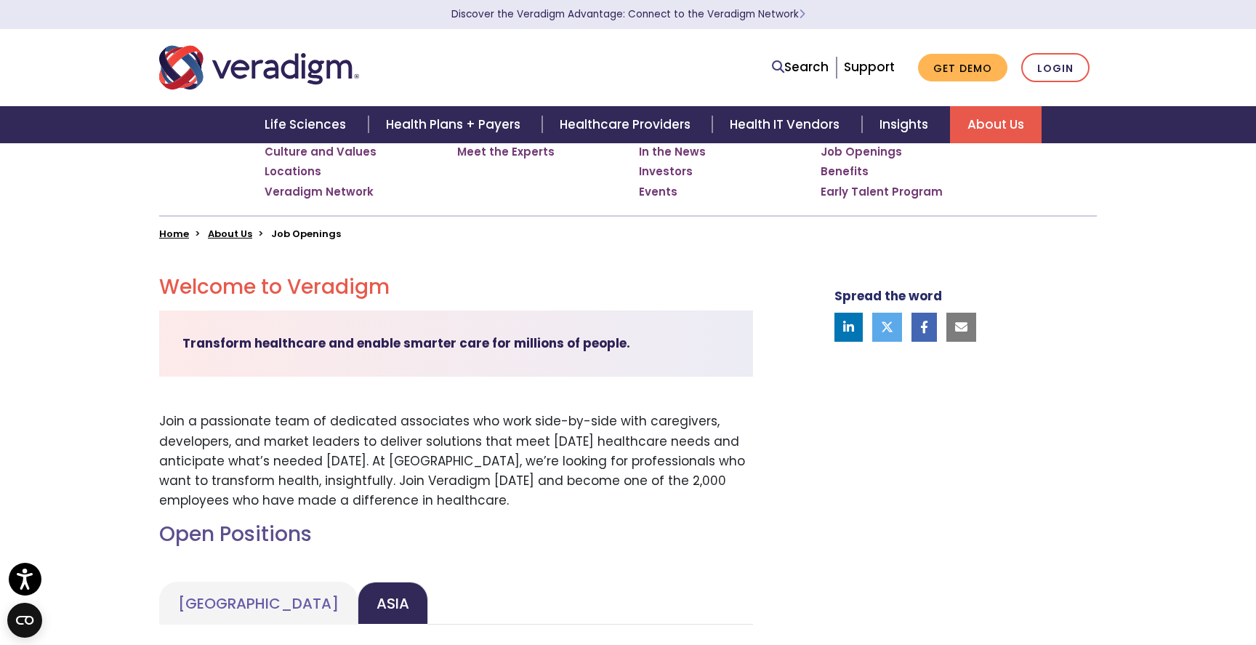
scroll to position [0, 0]
